Goal: Transaction & Acquisition: Purchase product/service

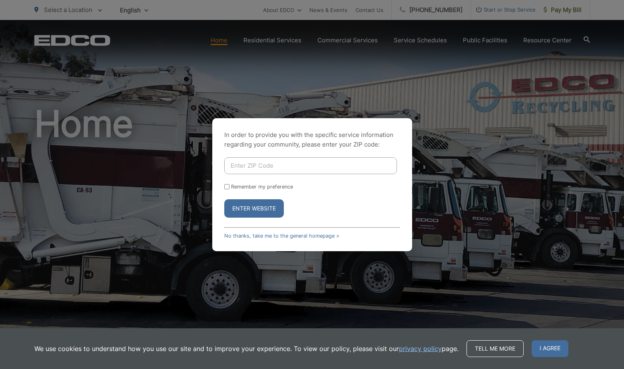
click at [231, 165] on input "Enter ZIP Code" at bounding box center [310, 165] width 173 height 17
click at [228, 188] on input "Remember my preference" at bounding box center [226, 186] width 5 height 5
checkbox input "true"
click at [267, 167] on input "Enter ZIP Code" at bounding box center [310, 165] width 173 height 17
type input "92028"
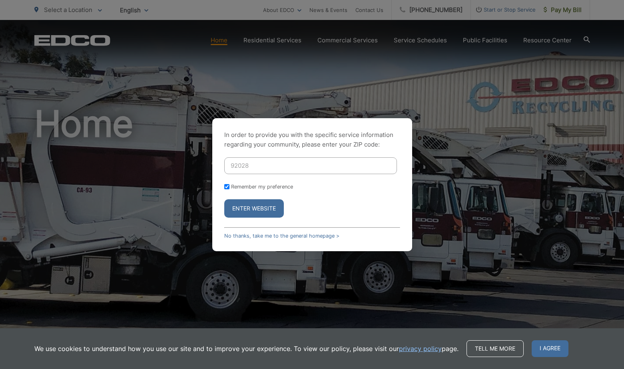
click at [270, 209] on button "Enter Website" at bounding box center [254, 208] width 60 height 18
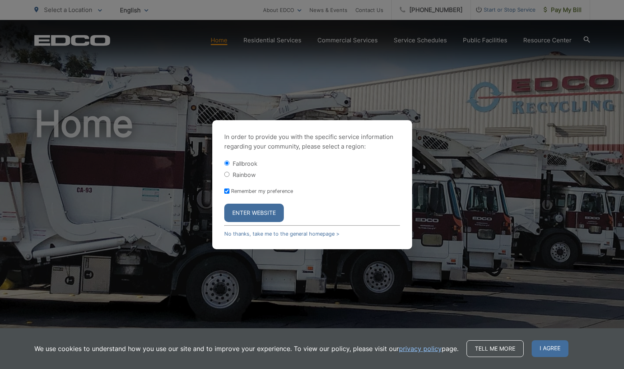
click at [254, 210] on button "Enter Website" at bounding box center [254, 213] width 60 height 18
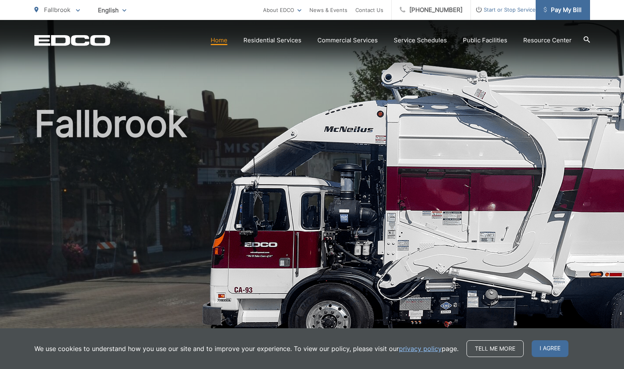
click at [558, 10] on span "Pay My Bill" at bounding box center [563, 10] width 38 height 10
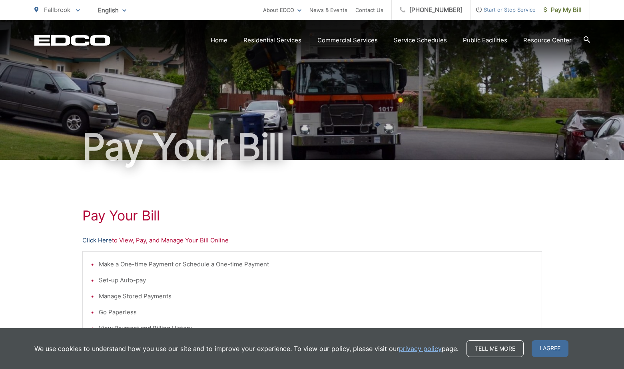
click at [91, 240] on link "Click Here" at bounding box center [97, 241] width 30 height 10
